Goal: Task Accomplishment & Management: Manage account settings

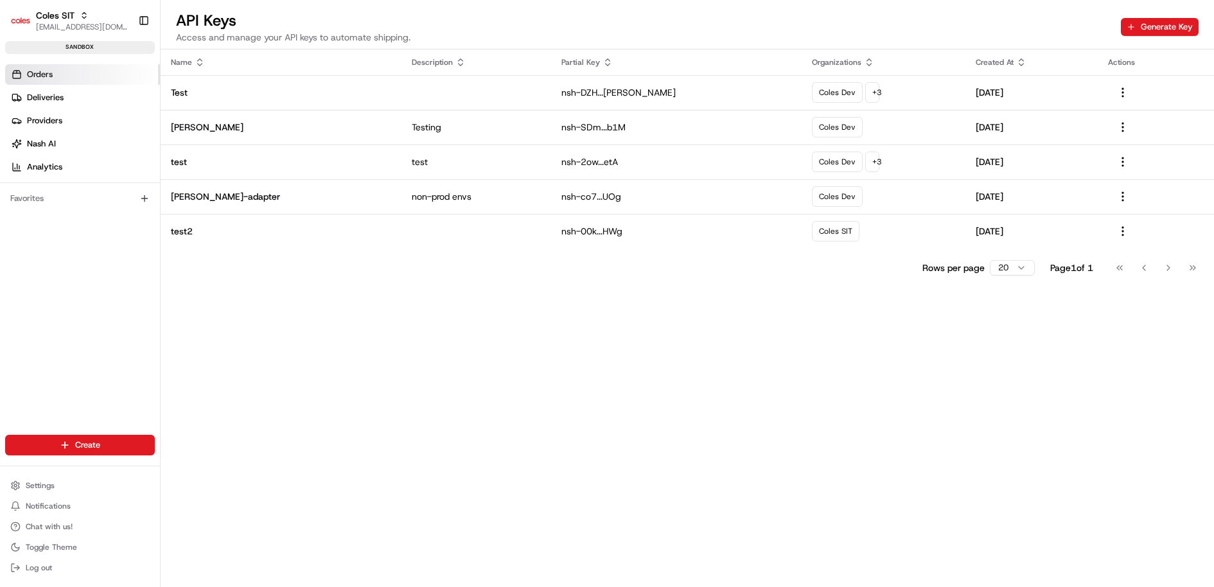
click at [71, 73] on link "Orders" at bounding box center [82, 74] width 155 height 21
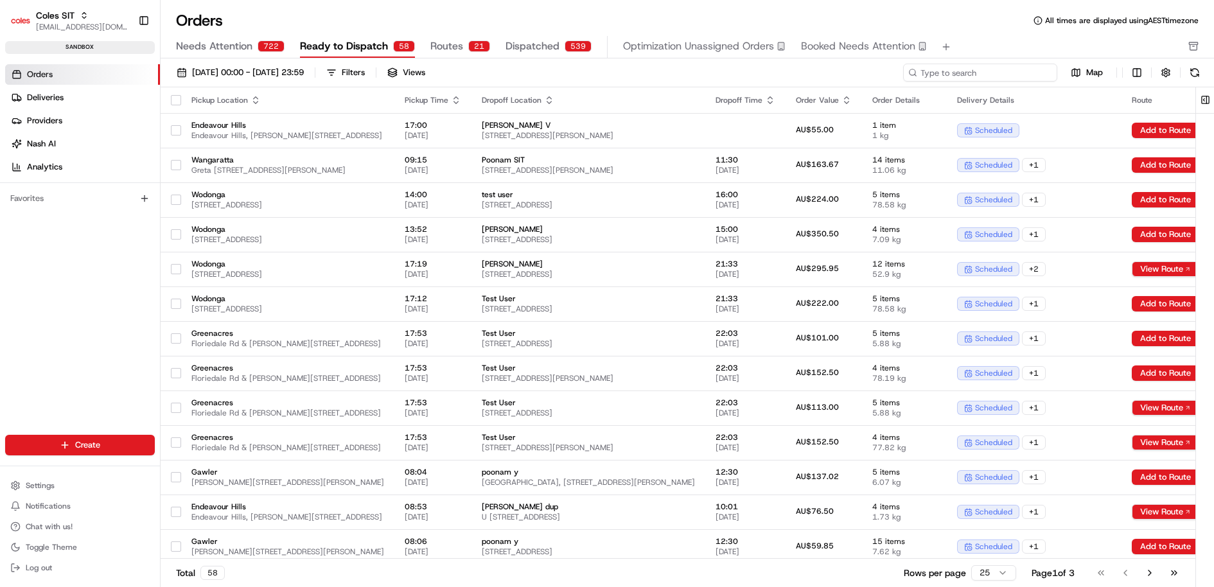
click at [967, 75] on input at bounding box center [980, 73] width 154 height 18
paste input "216639080"
type input "216639080"
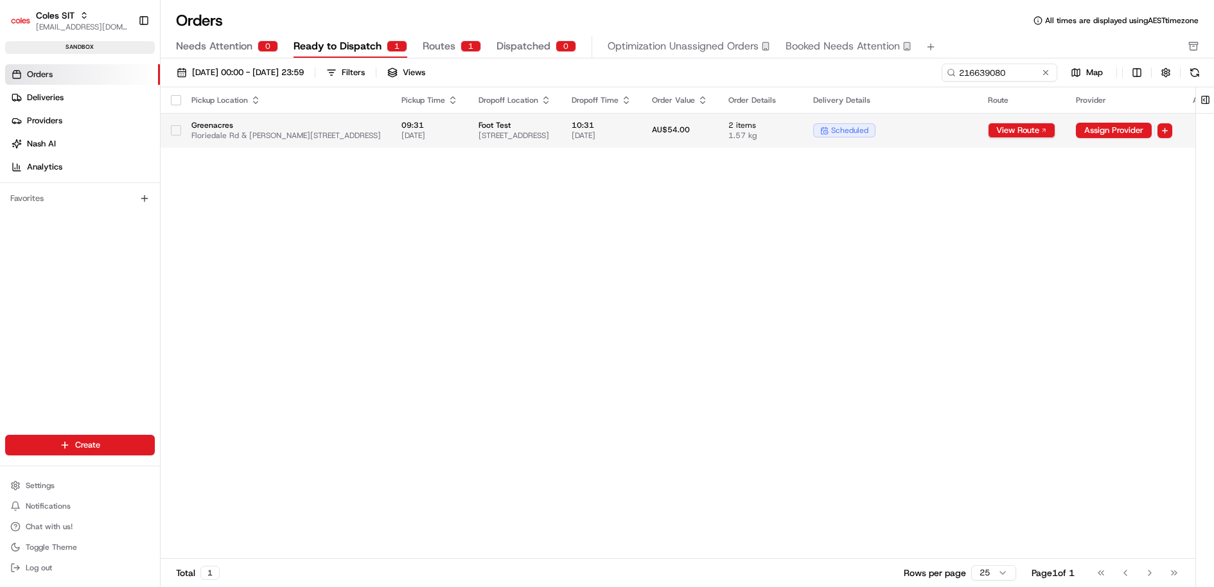
click at [551, 129] on span "Foot Test" at bounding box center [515, 125] width 73 height 10
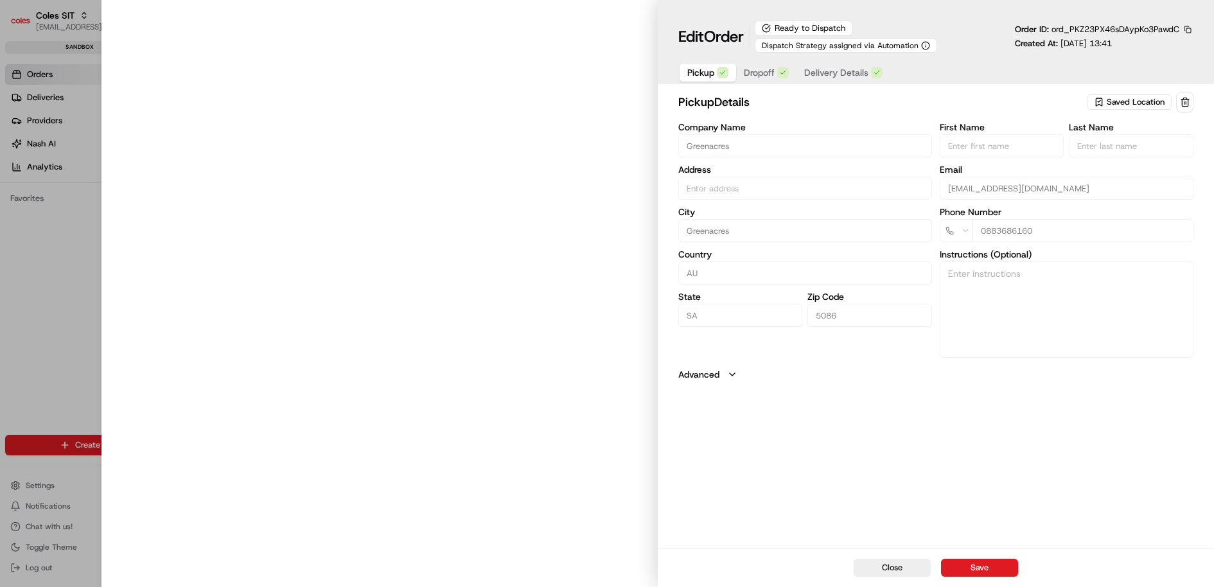
type input "Floriedale Rd & [PERSON_NAME][STREET_ADDRESS]"
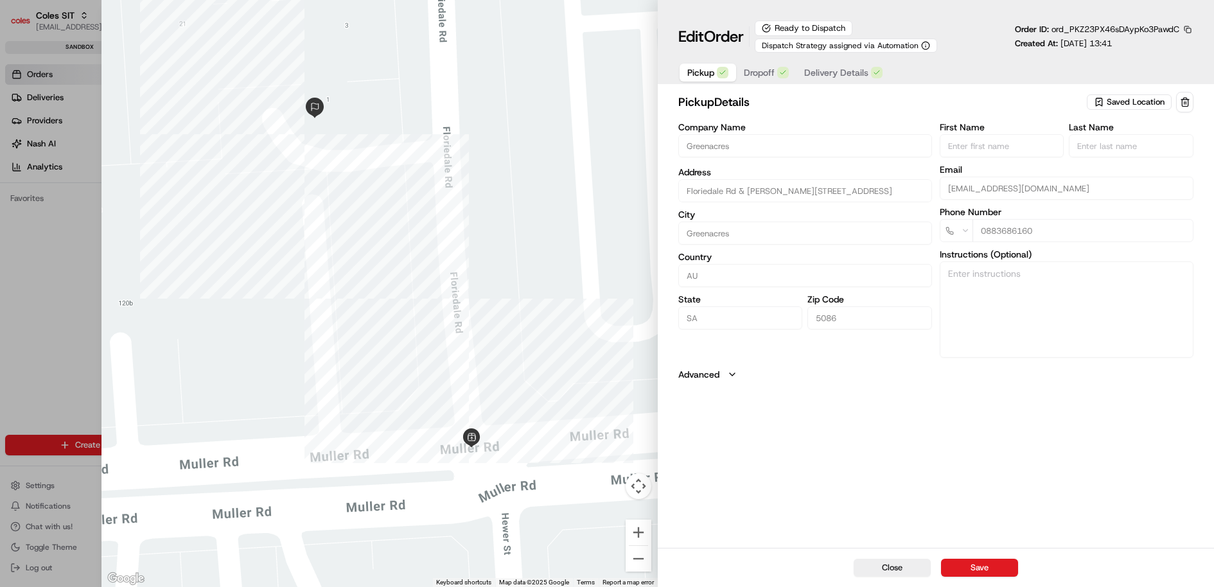
click at [845, 73] on span "Delivery Details" at bounding box center [836, 72] width 64 height 13
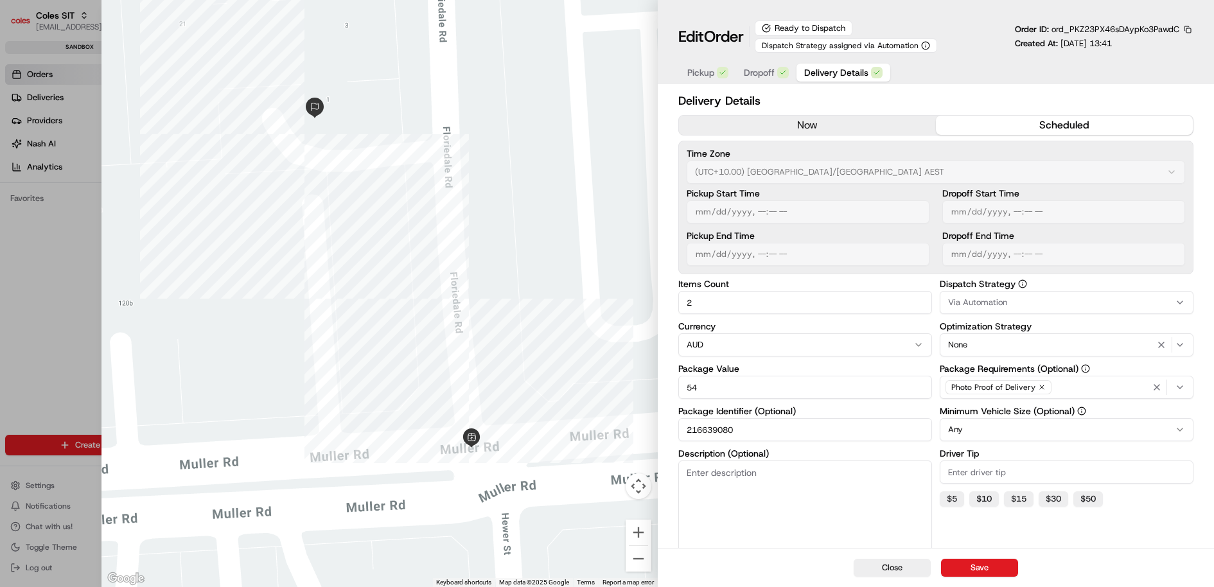
type input "1"
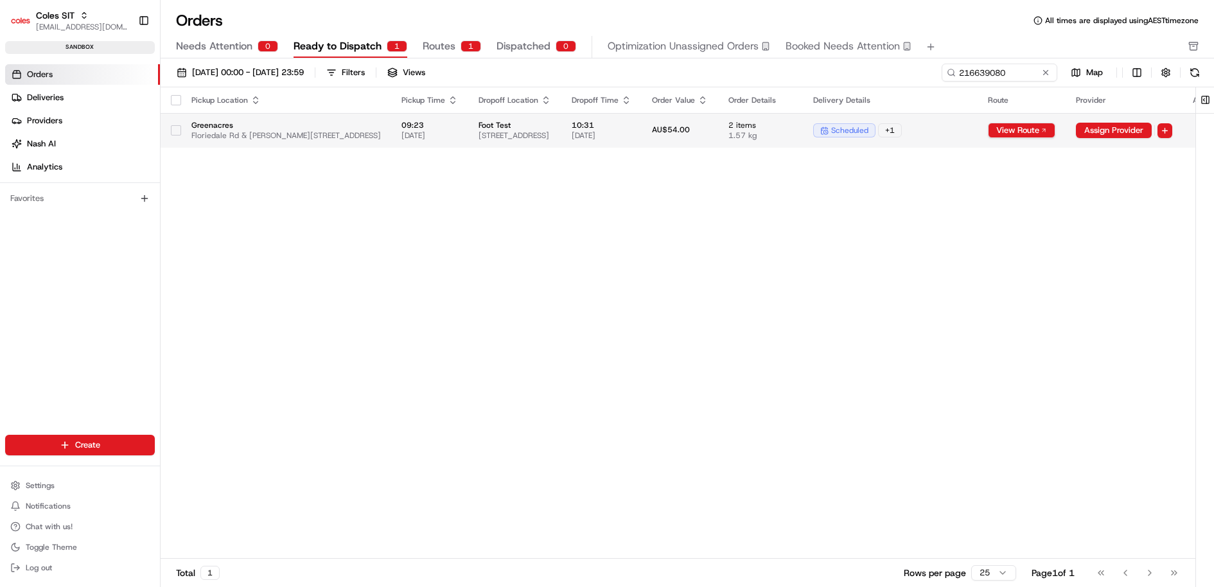
click at [690, 128] on span "AU$54.00" at bounding box center [671, 130] width 38 height 10
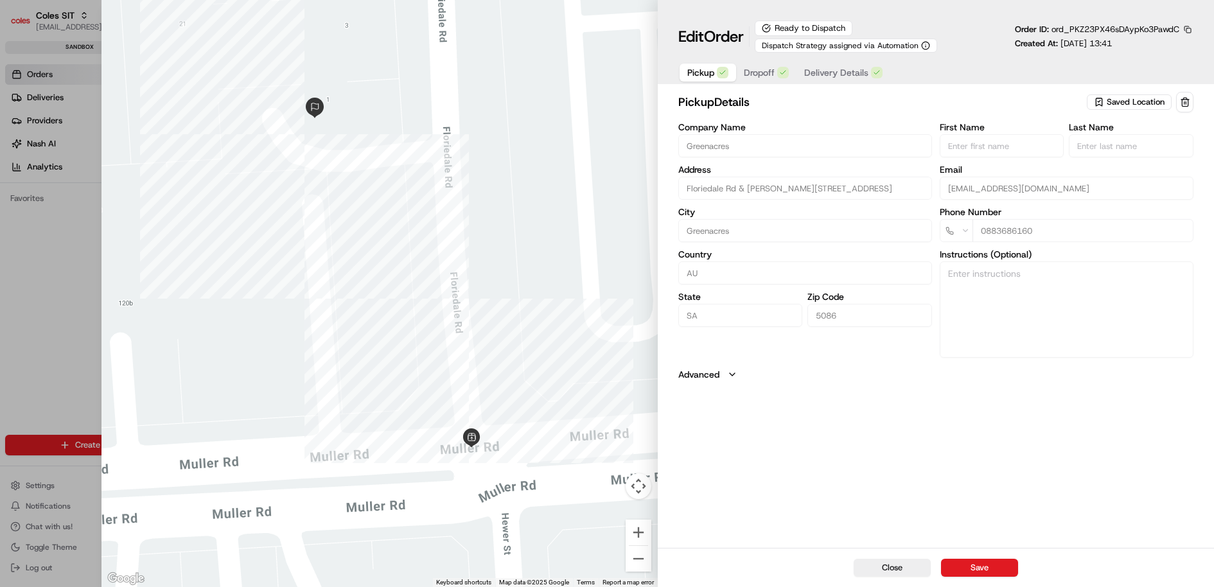
click at [844, 70] on span "Delivery Details" at bounding box center [836, 72] width 64 height 13
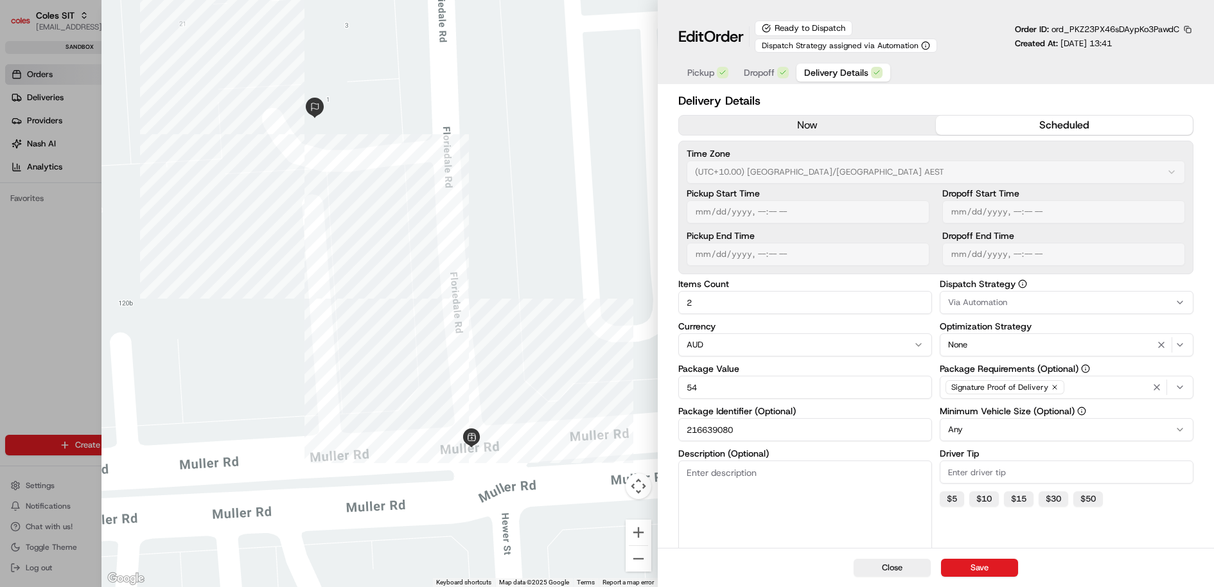
type input "1"
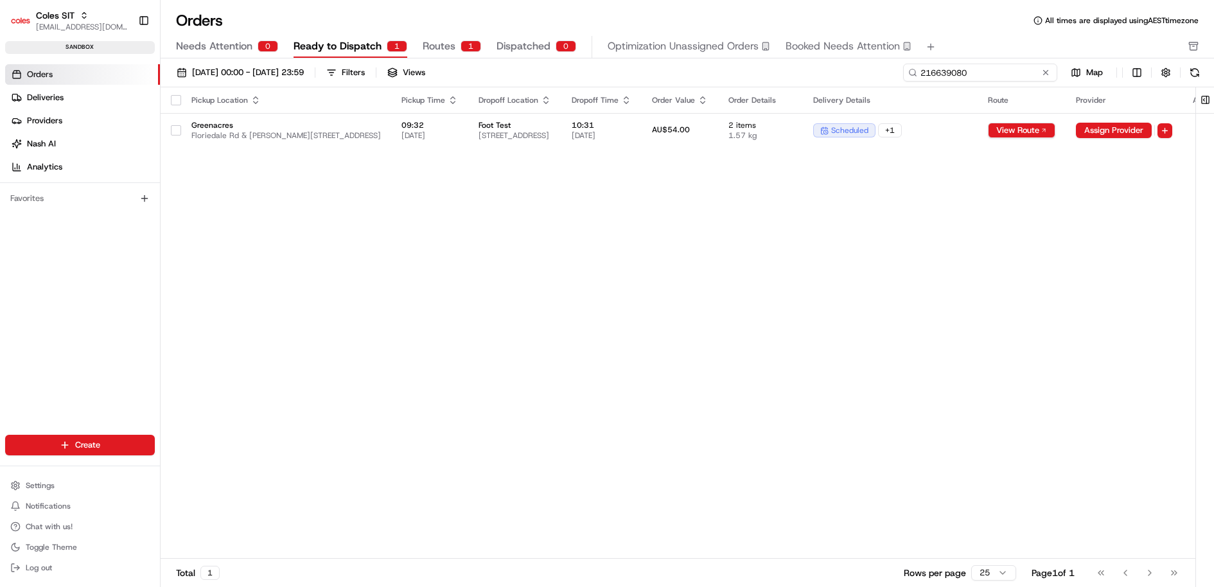
click at [971, 73] on input "216639080" at bounding box center [980, 73] width 154 height 18
paste input "40067"
type input "216640067"
click at [631, 132] on span "[DATE]" at bounding box center [602, 135] width 60 height 10
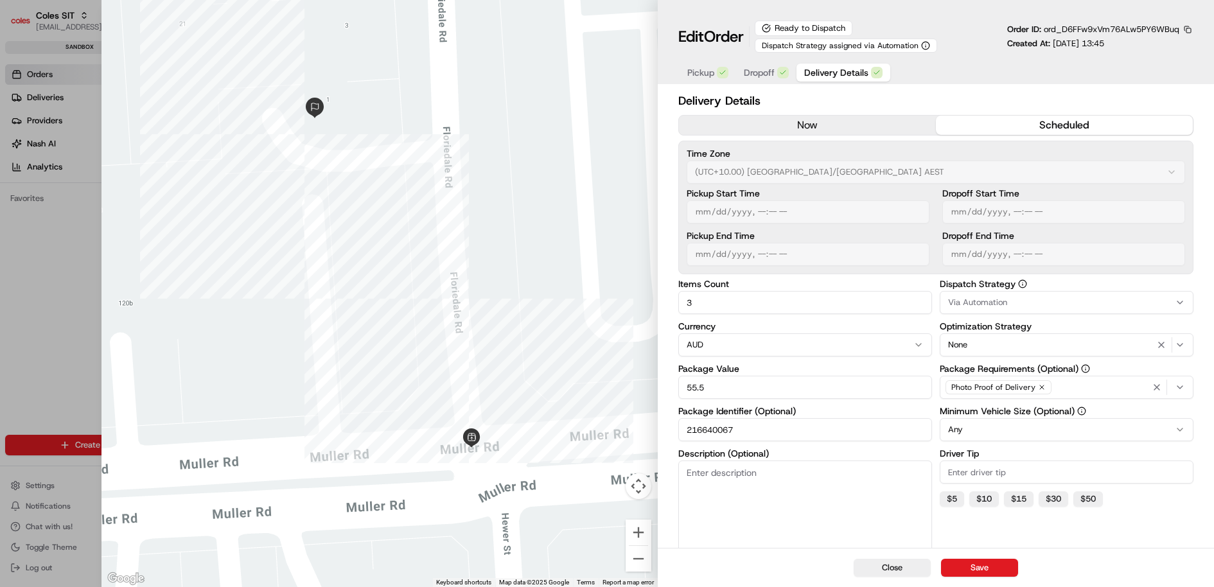
type input "1"
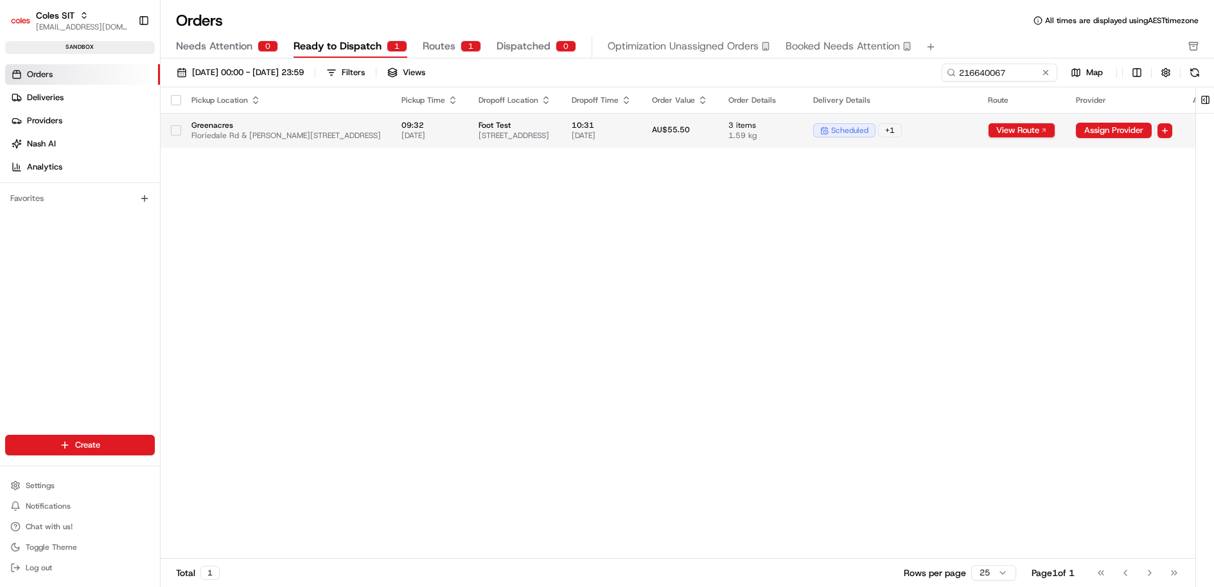
click at [551, 128] on span "Foot Test" at bounding box center [515, 125] width 73 height 10
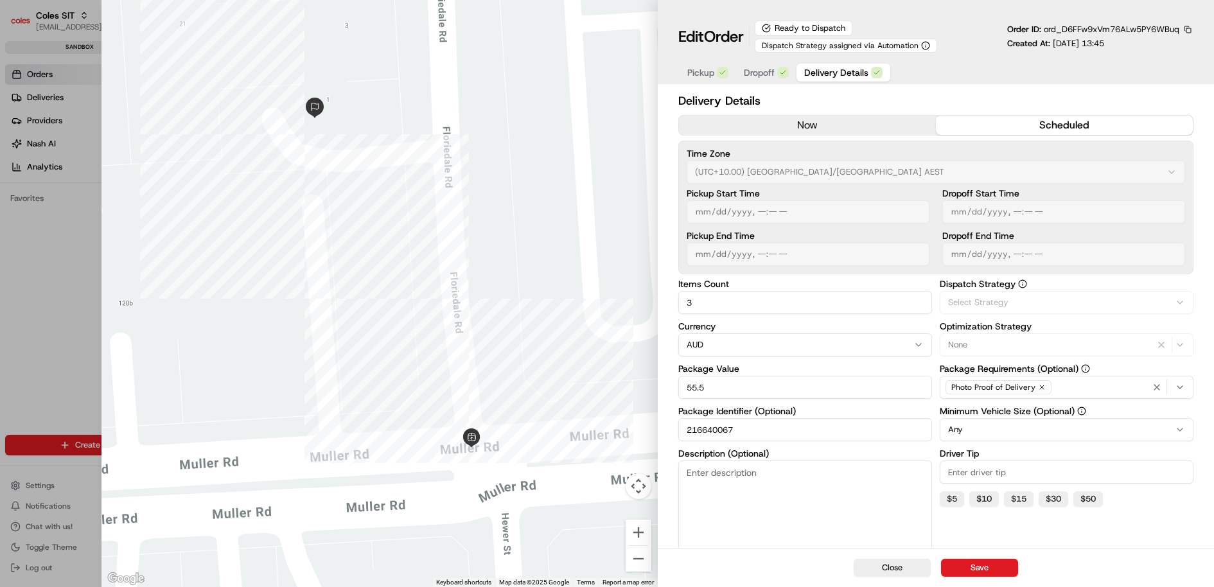
click at [826, 66] on span "Delivery Details" at bounding box center [836, 72] width 64 height 13
type input "1"
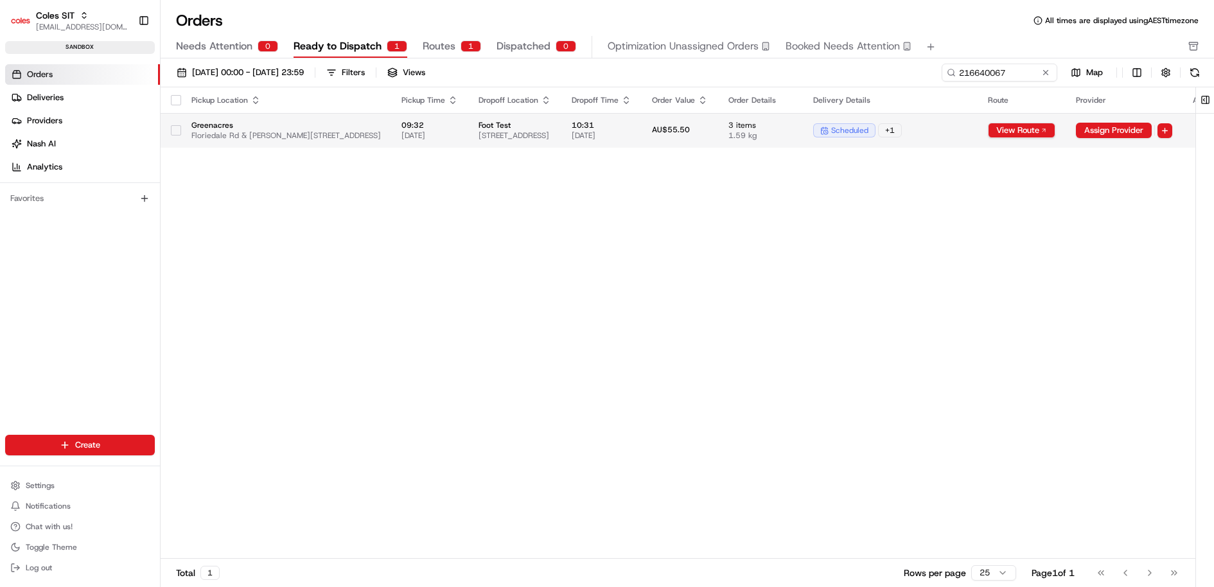
click at [551, 128] on span "Foot Test" at bounding box center [515, 125] width 73 height 10
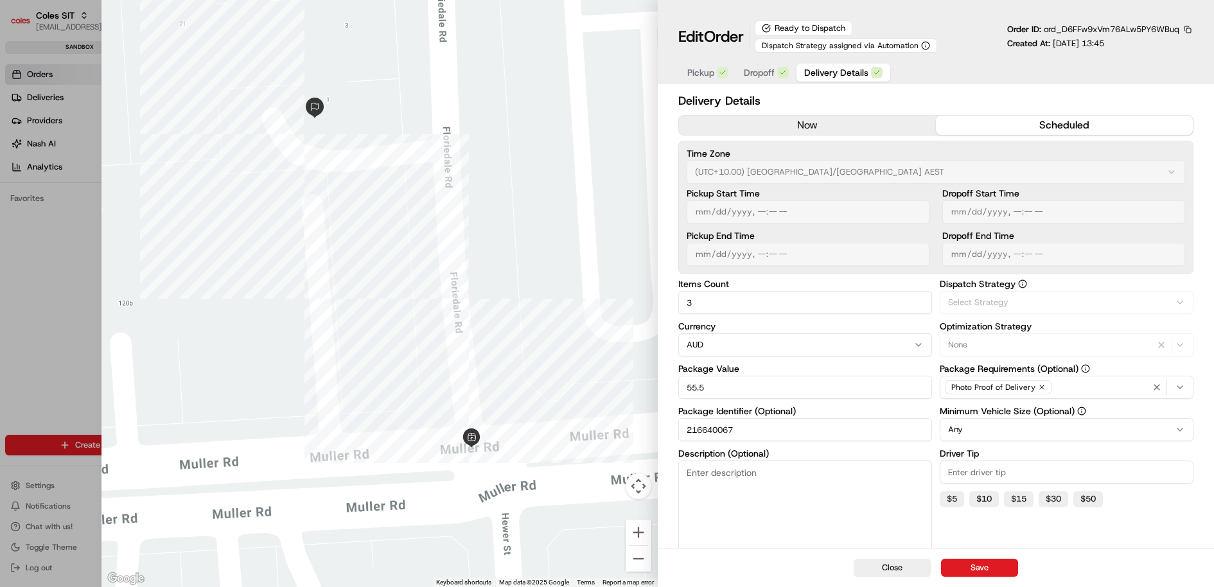
click at [854, 72] on span "Delivery Details" at bounding box center [836, 72] width 64 height 13
type input "1"
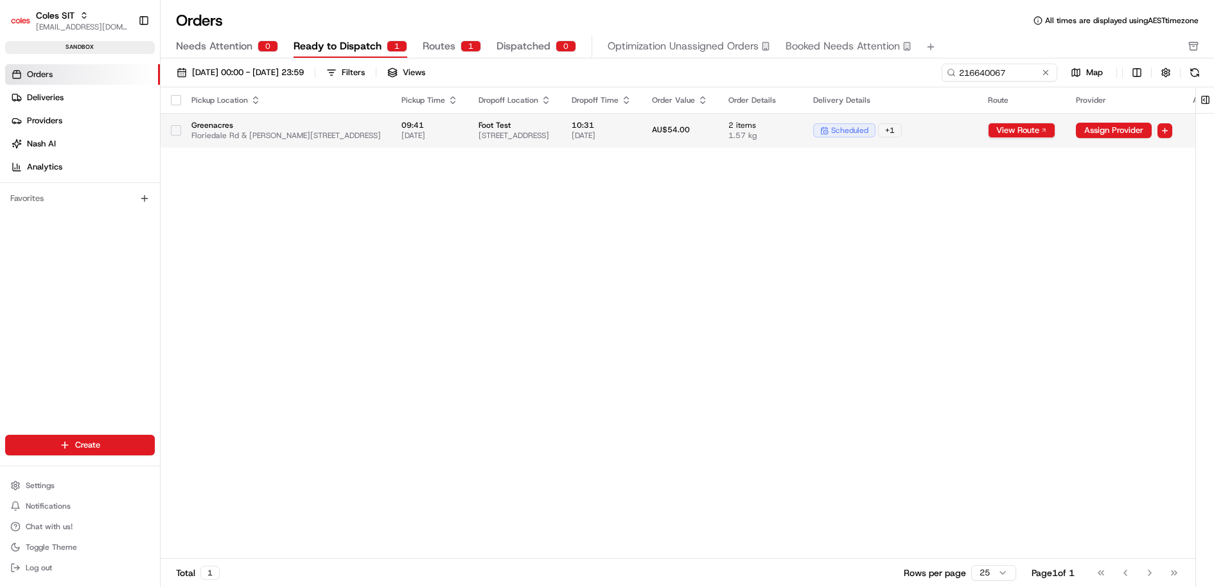
click at [967, 134] on div "scheduled + 1" at bounding box center [890, 130] width 154 height 14
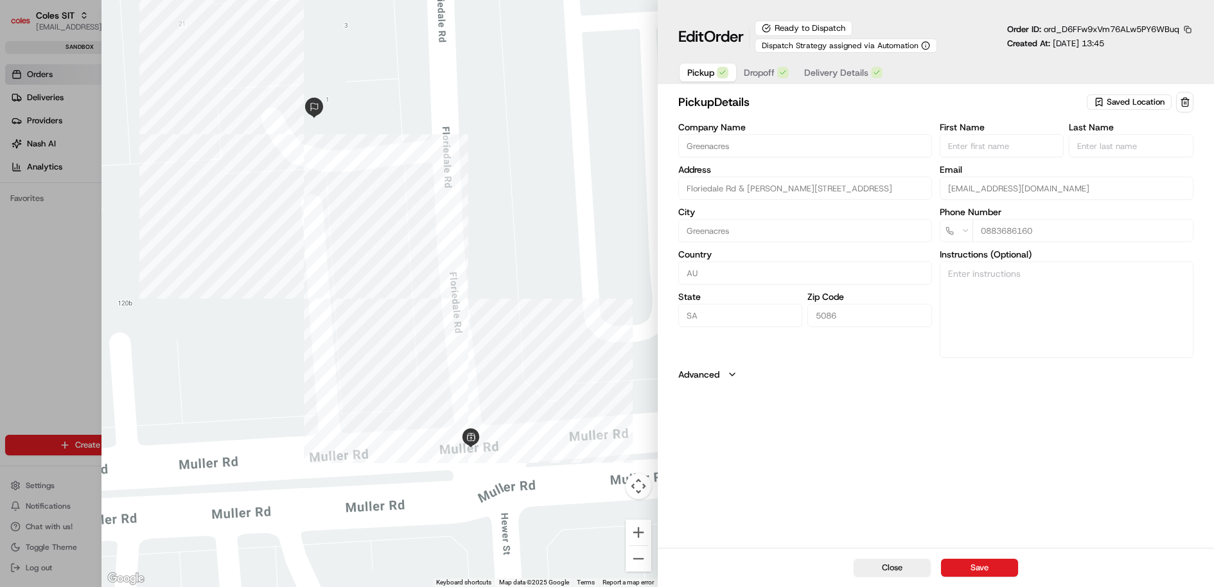
click at [824, 74] on span "Delivery Details" at bounding box center [836, 72] width 64 height 13
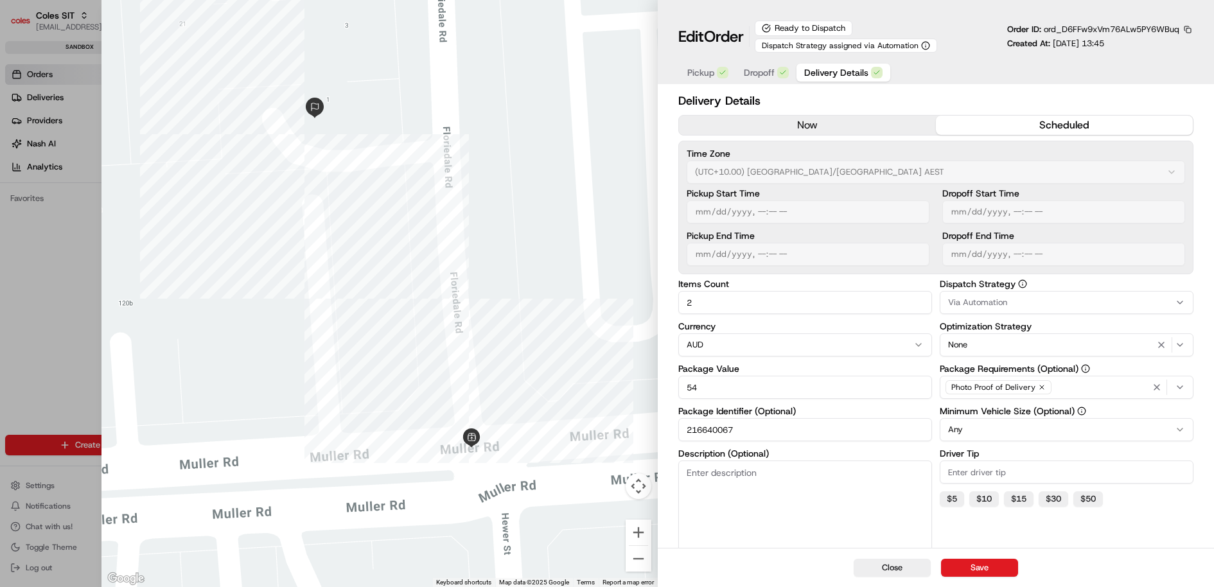
type input "1"
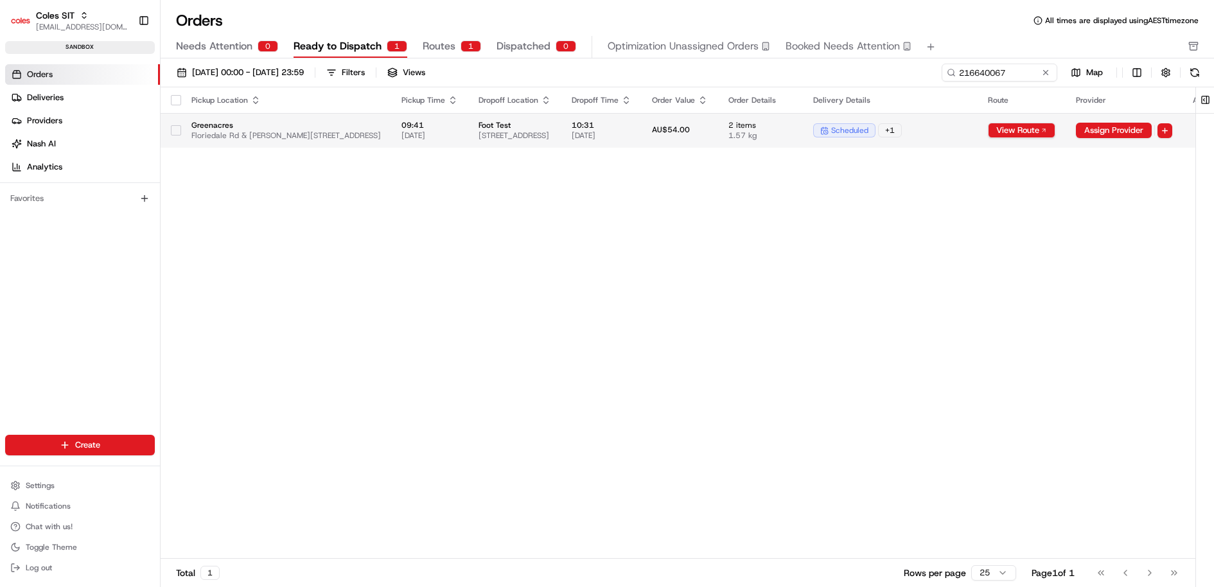
click at [690, 128] on span "AU$54.00" at bounding box center [671, 130] width 38 height 10
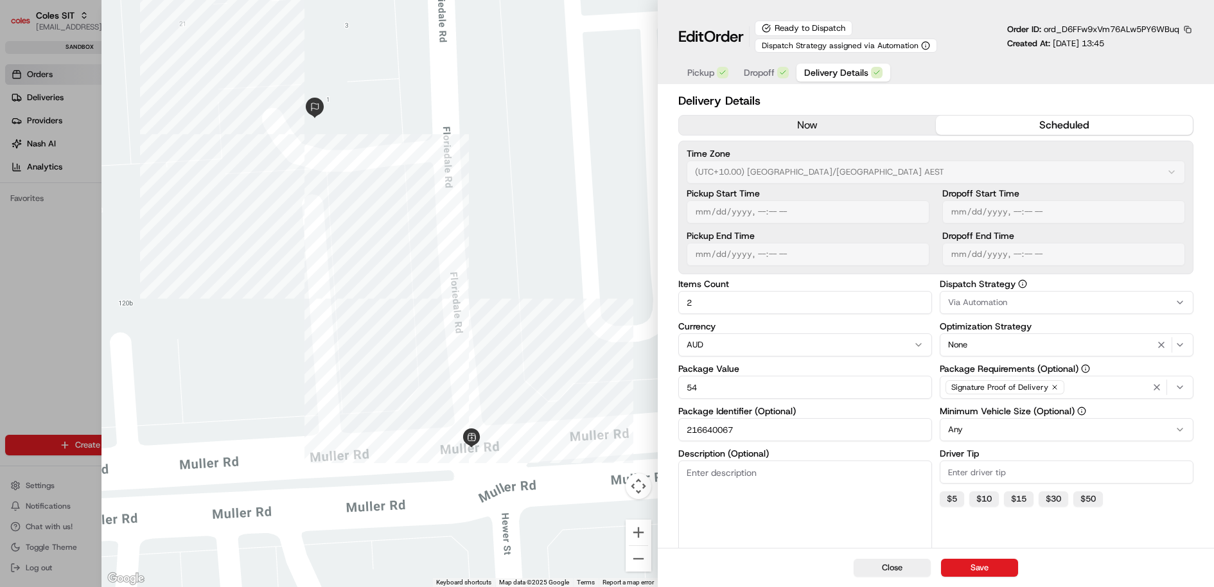
type input "1"
click at [67, 335] on div at bounding box center [607, 293] width 1214 height 587
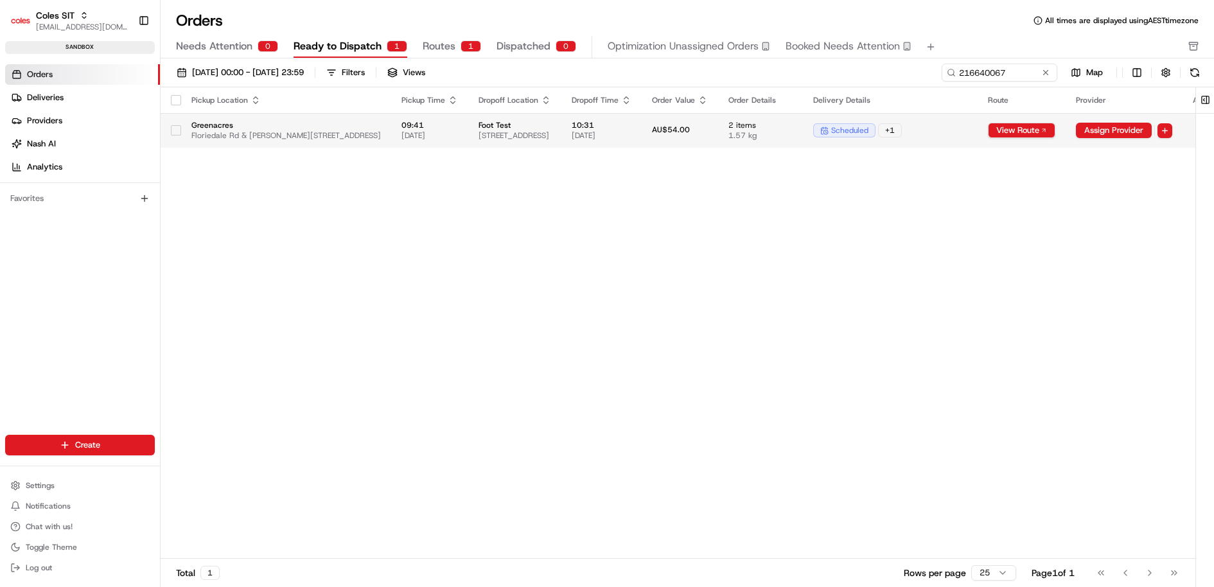
click at [551, 136] on span "[STREET_ADDRESS]" at bounding box center [515, 135] width 73 height 10
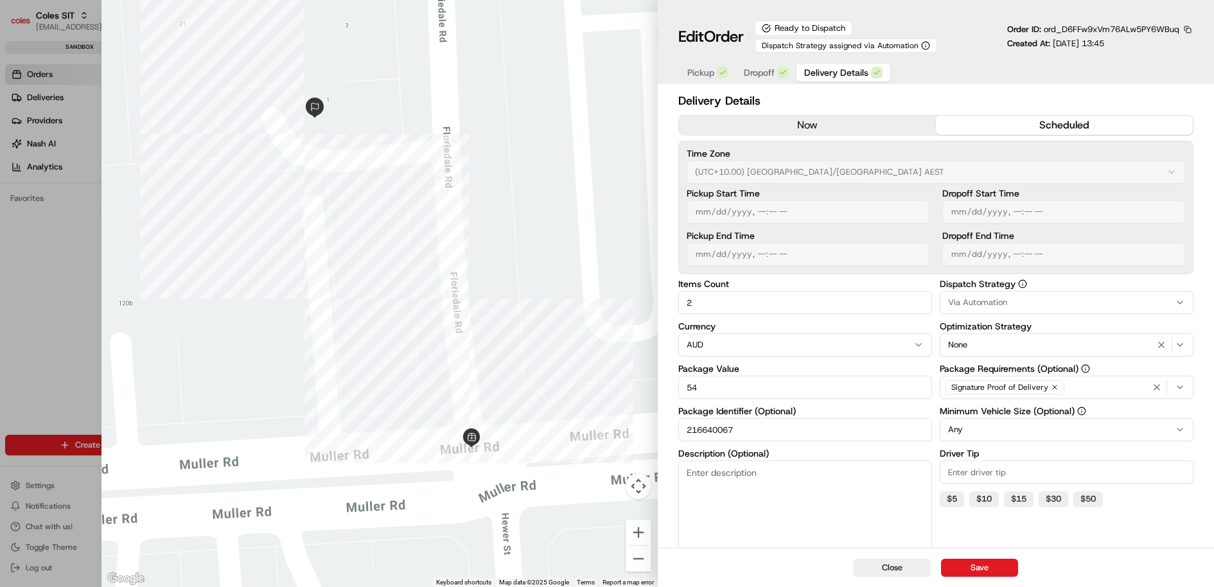
click at [833, 73] on span "Delivery Details" at bounding box center [836, 72] width 64 height 13
type input "1"
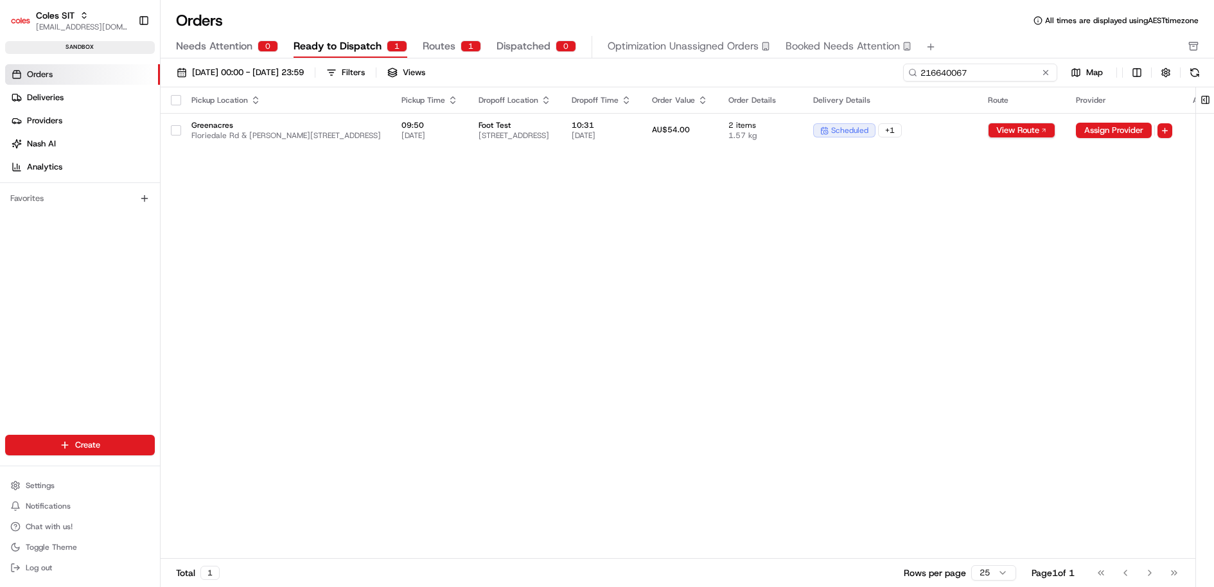
click at [1003, 69] on input "216640067" at bounding box center [980, 73] width 154 height 18
paste input "39110"
type input "216639110"
click at [793, 135] on span "1.59 kg" at bounding box center [760, 135] width 64 height 10
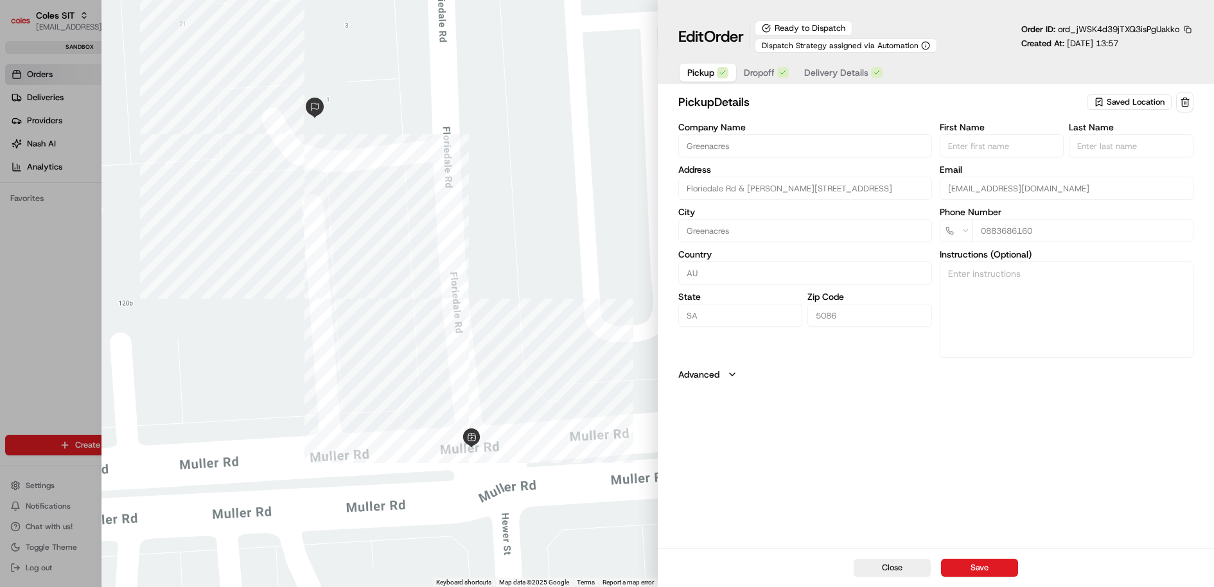
click at [837, 76] on span "Delivery Details" at bounding box center [836, 72] width 64 height 13
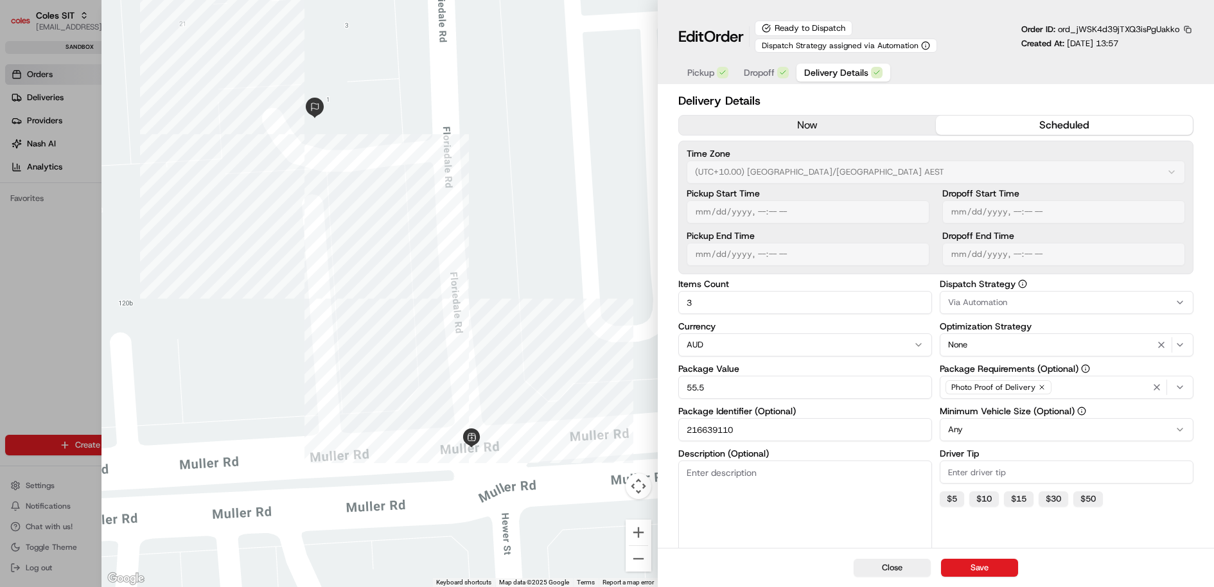
type input "1"
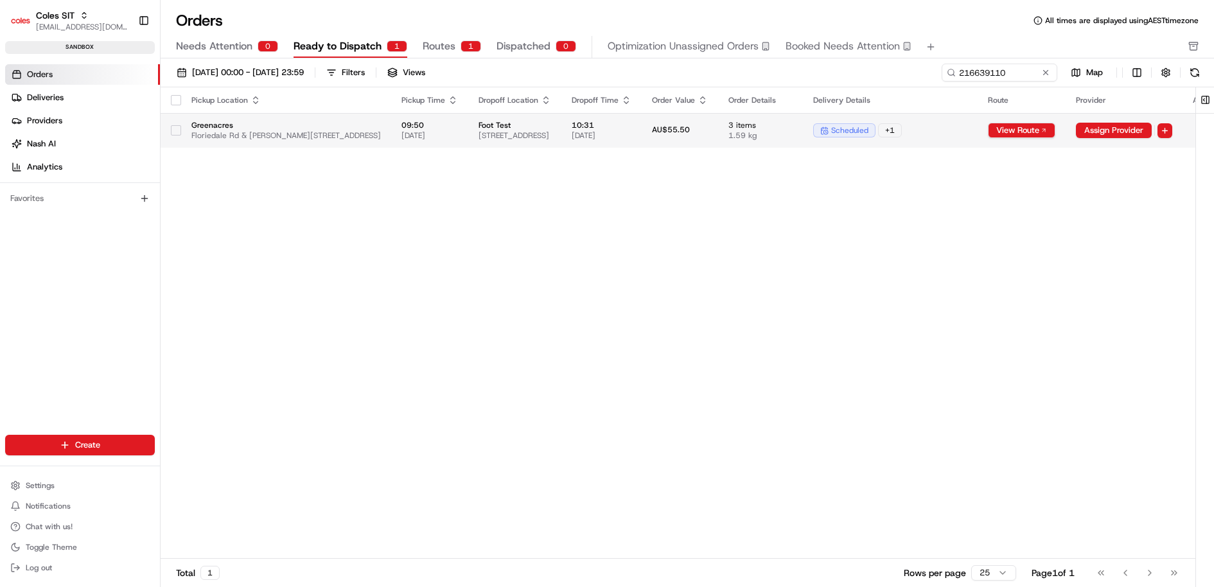
click at [551, 130] on span "[STREET_ADDRESS]" at bounding box center [515, 135] width 73 height 10
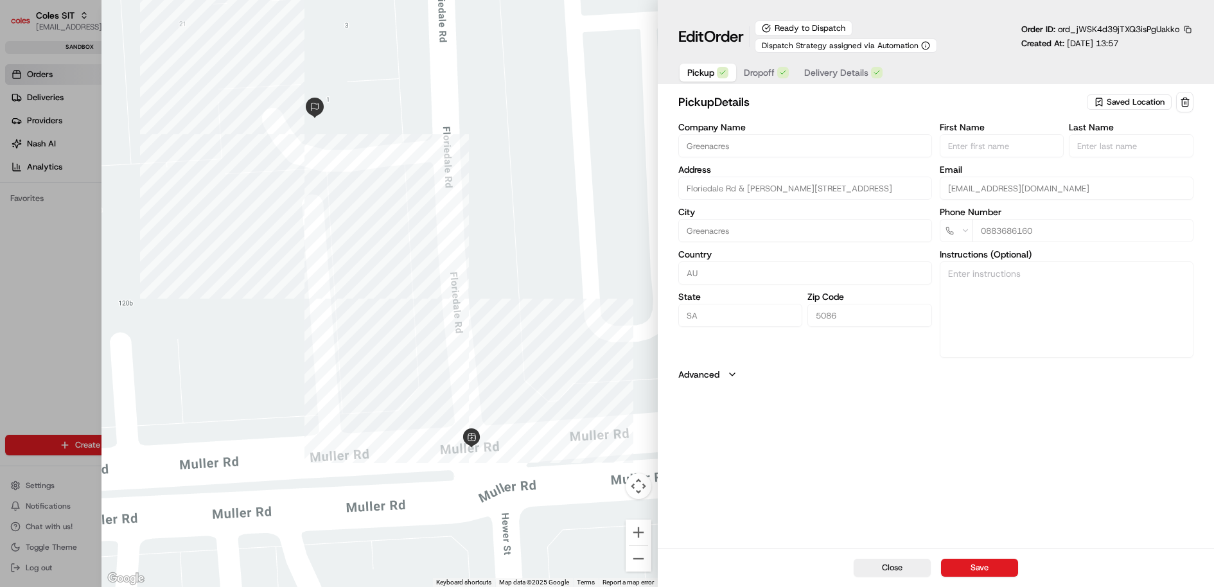
click at [829, 73] on span "Delivery Details" at bounding box center [836, 72] width 64 height 13
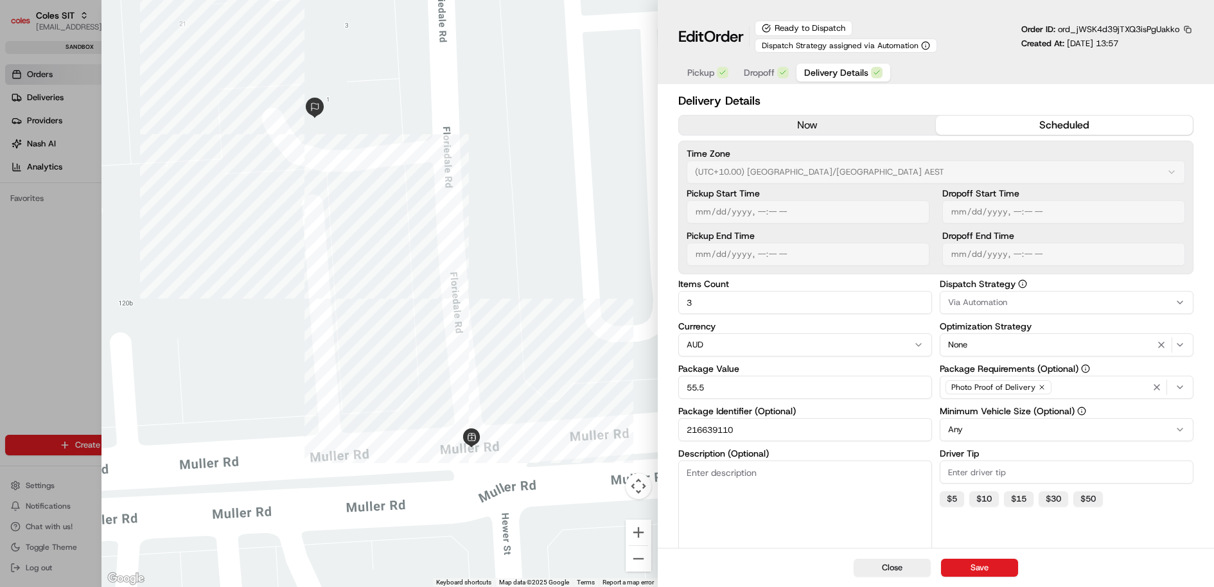
type input "1"
